Goal: Navigation & Orientation: Go to known website

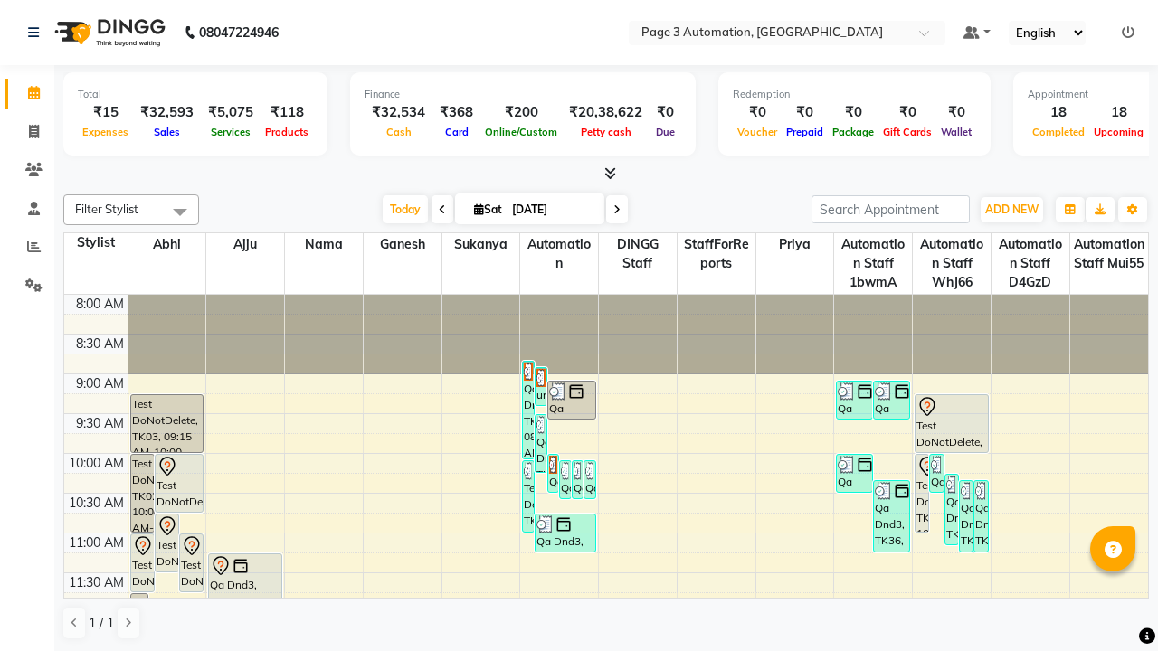
click at [1128, 32] on icon at bounding box center [1128, 32] width 13 height 13
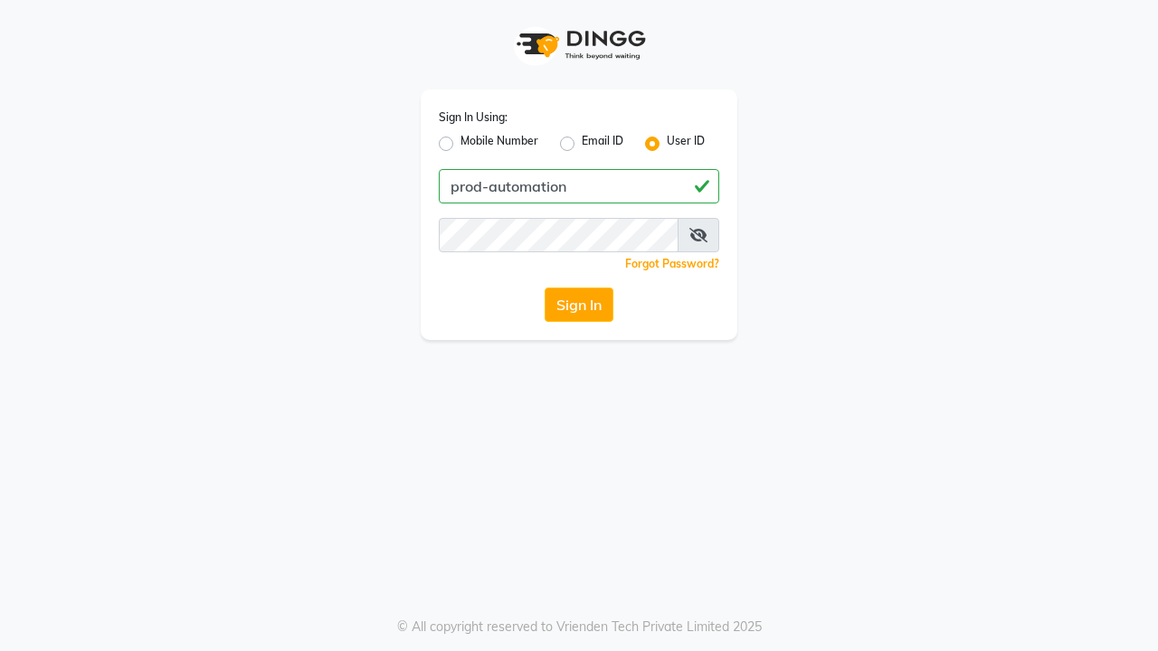
type input "prod-automation"
click at [579, 305] on button "Sign In" at bounding box center [579, 305] width 69 height 34
